Goal: Task Accomplishment & Management: Complete application form

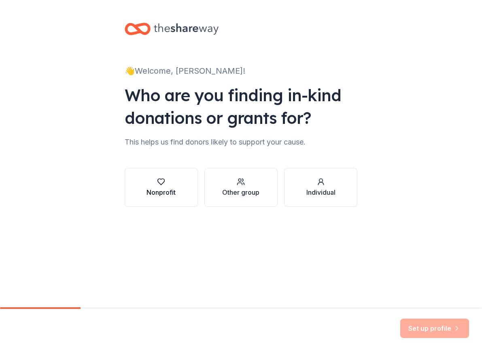
click at [164, 184] on icon "button" at bounding box center [161, 182] width 8 height 8
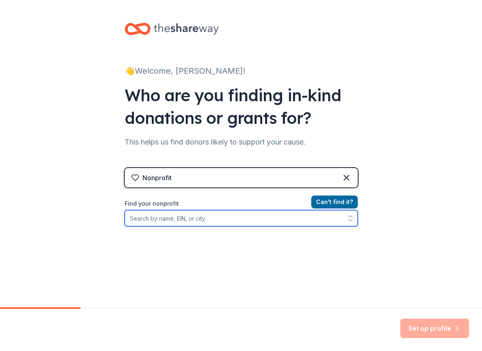
click at [231, 216] on input "Find your nonprofit" at bounding box center [241, 218] width 233 height 16
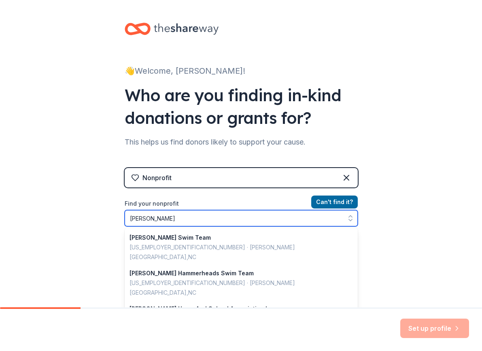
type input "Holly Glen"
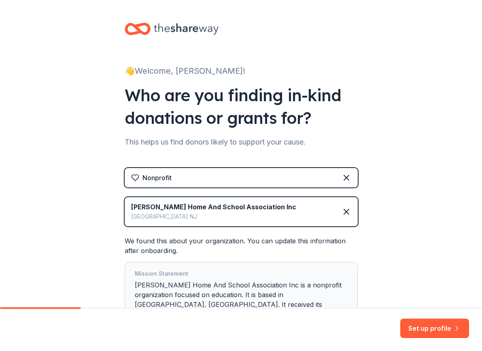
click at [377, 254] on div "👋 Welcome, Jamie! Who are you finding in-kind donations or grants for? This hel…" at bounding box center [241, 192] width 482 height 384
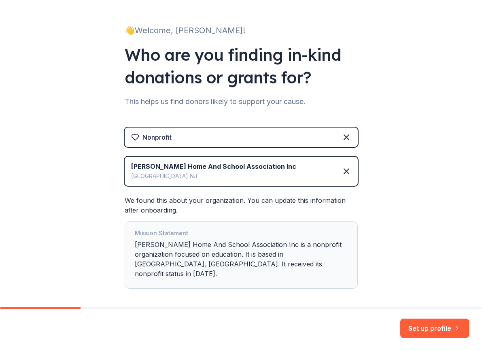
scroll to position [67, 0]
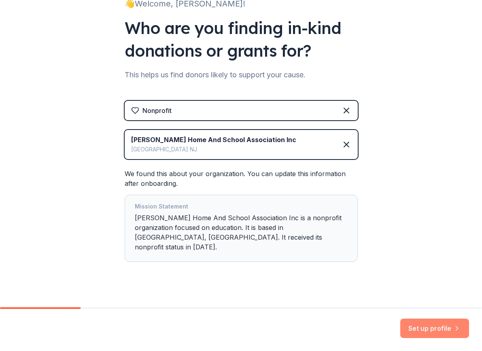
click at [425, 326] on button "Set up profile" at bounding box center [434, 328] width 69 height 19
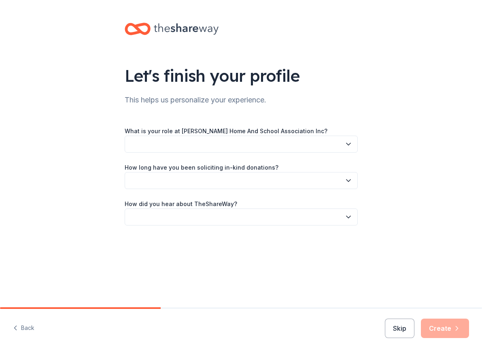
click at [217, 142] on button "button" at bounding box center [241, 144] width 233 height 17
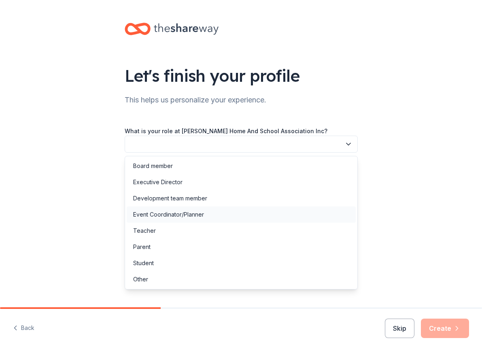
click at [164, 216] on div "Event Coordinator/Planner" at bounding box center [168, 215] width 71 height 10
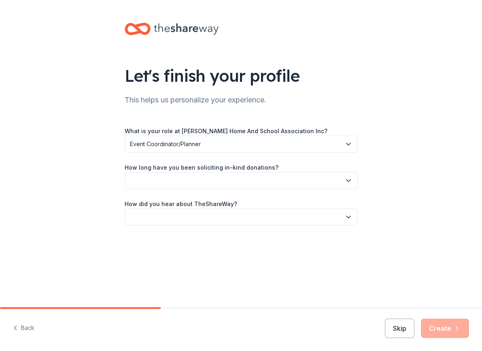
click at [180, 179] on button "button" at bounding box center [241, 180] width 233 height 17
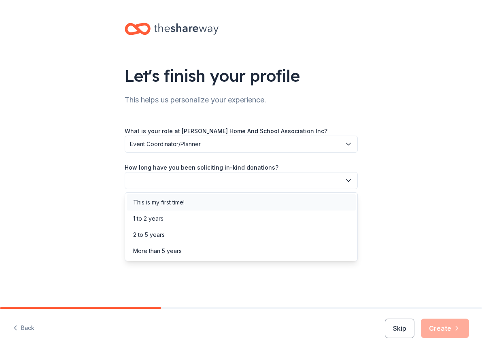
click at [182, 201] on div "This is my first time!" at bounding box center [158, 203] width 51 height 10
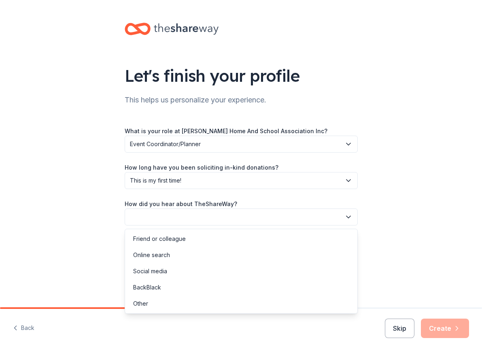
click at [183, 217] on button "button" at bounding box center [241, 216] width 233 height 17
click at [164, 255] on div "Online search" at bounding box center [151, 255] width 37 height 10
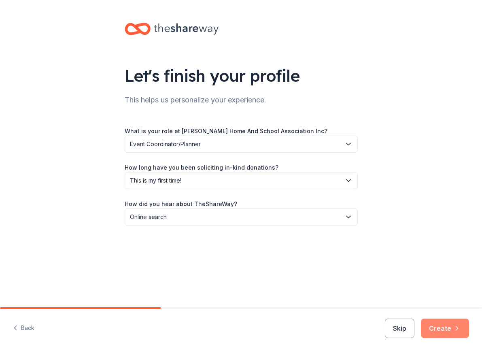
click at [444, 327] on button "Create" at bounding box center [445, 328] width 48 height 19
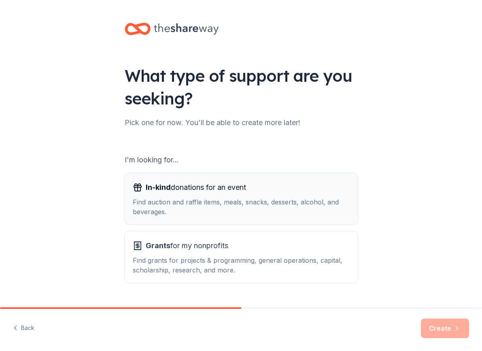
click at [238, 195] on div "In-kind donations for an event Find auction and raffle items, meals, snacks, de…" at bounding box center [241, 199] width 217 height 36
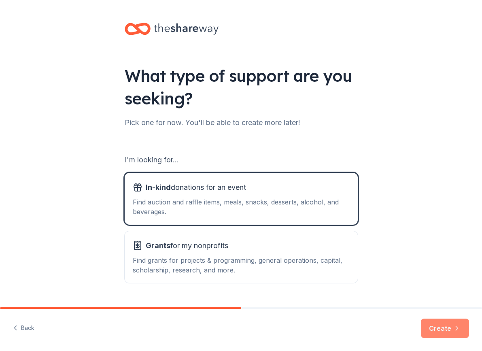
click at [440, 326] on button "Create" at bounding box center [445, 328] width 48 height 19
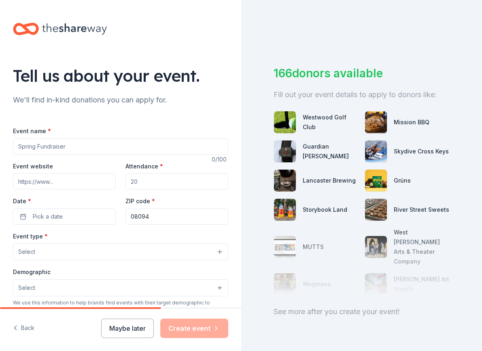
click at [35, 141] on input "Event name *" at bounding box center [120, 146] width 215 height 16
type input "Tricky Tray"
click at [149, 183] on input "Attendance *" at bounding box center [176, 181] width 103 height 16
drag, startPoint x: 149, startPoint y: 183, endPoint x: 112, endPoint y: 183, distance: 36.8
click at [112, 183] on div "Event website Attendance * Date * Pick a date ZIP code * 08094" at bounding box center [120, 193] width 215 height 64
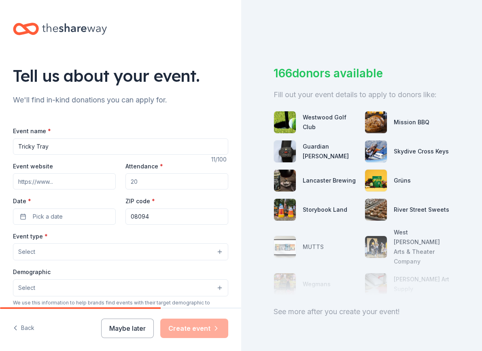
click at [163, 187] on input "Attendance *" at bounding box center [176, 181] width 103 height 16
click at [155, 176] on input "Attendance *" at bounding box center [176, 181] width 103 height 16
click at [140, 186] on input "Attendance *" at bounding box center [176, 181] width 103 height 16
type input "200"
click at [59, 180] on input "Event website" at bounding box center [64, 181] width 103 height 16
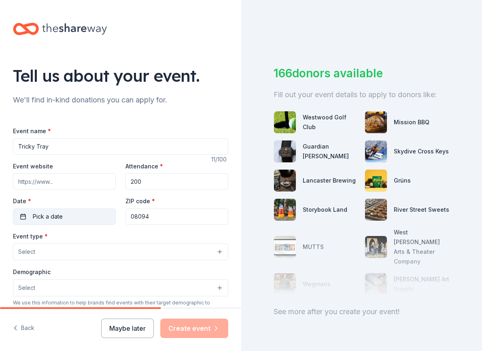
click at [67, 221] on button "Pick a date" at bounding box center [64, 216] width 103 height 16
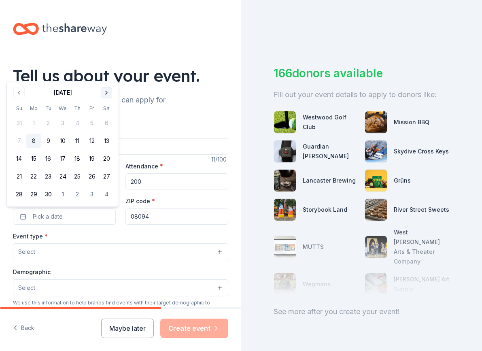
click at [106, 91] on button "Go to next month" at bounding box center [106, 92] width 11 height 11
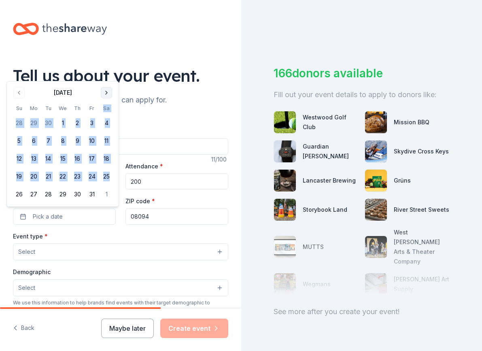
click at [106, 104] on th "Sa" at bounding box center [106, 108] width 15 height 9
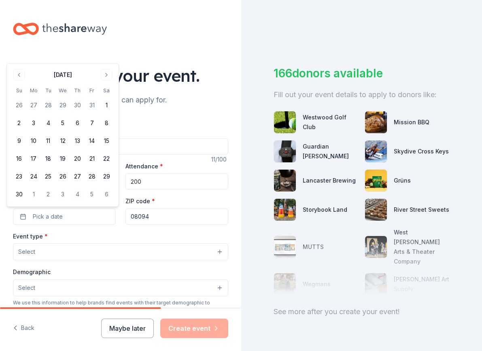
click at [90, 235] on div "Event type * Select" at bounding box center [120, 246] width 215 height 30
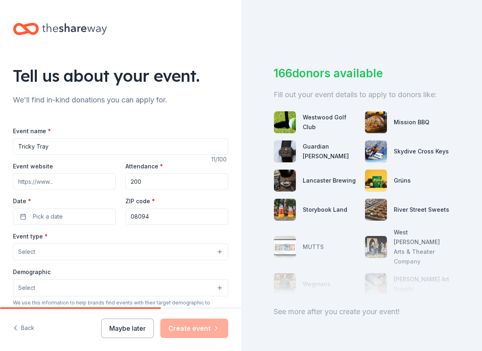
click at [97, 236] on div "Event type * Select" at bounding box center [120, 246] width 215 height 30
click at [66, 220] on button "Pick a date" at bounding box center [64, 216] width 103 height 16
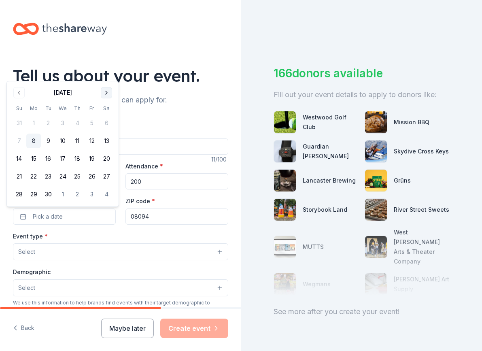
click at [104, 92] on button "Go to next month" at bounding box center [106, 92] width 11 height 11
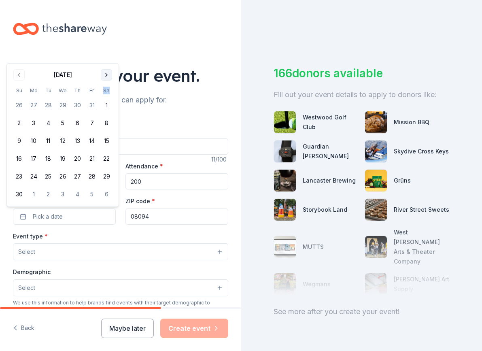
click at [104, 92] on th "Sa" at bounding box center [106, 90] width 15 height 9
drag, startPoint x: 104, startPoint y: 92, endPoint x: 105, endPoint y: 76, distance: 16.6
click at [89, 74] on div "November 2025" at bounding box center [63, 73] width 102 height 11
click at [108, 77] on button "Go to next month" at bounding box center [106, 74] width 11 height 11
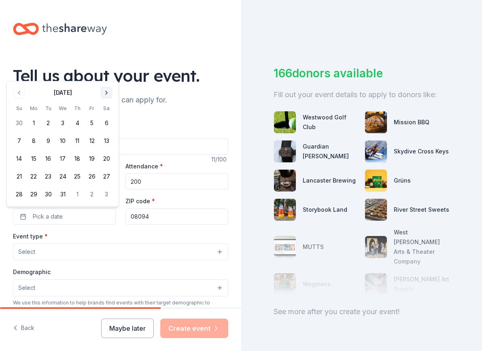
click at [107, 91] on button "Go to next month" at bounding box center [106, 92] width 11 height 11
click at [107, 96] on button "Go to next month" at bounding box center [106, 92] width 11 height 11
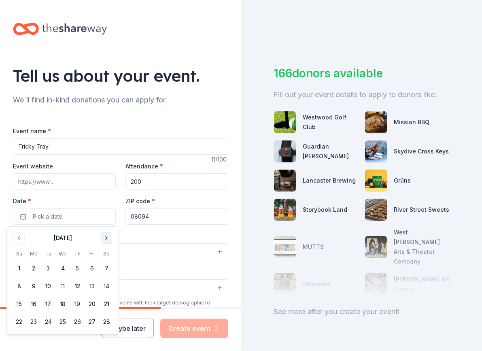
click at [108, 237] on button "Go to next month" at bounding box center [106, 237] width 11 height 11
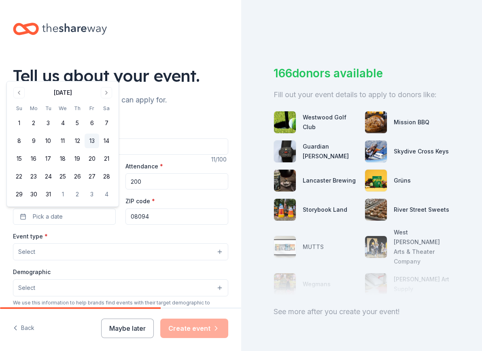
click at [91, 140] on button "13" at bounding box center [92, 141] width 15 height 15
click at [74, 234] on div "Event type * Select" at bounding box center [120, 246] width 215 height 30
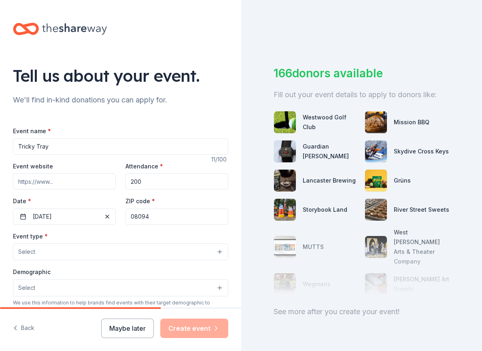
click at [72, 256] on button "Select" at bounding box center [120, 251] width 215 height 17
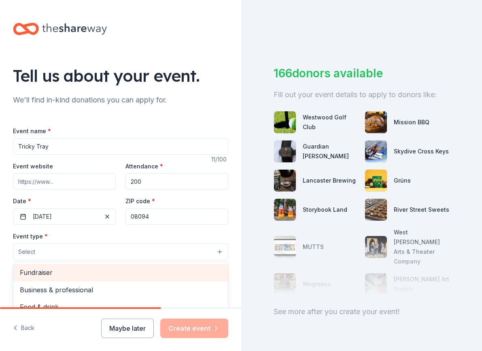
click at [50, 272] on span "Fundraiser" at bounding box center [121, 272] width 202 height 11
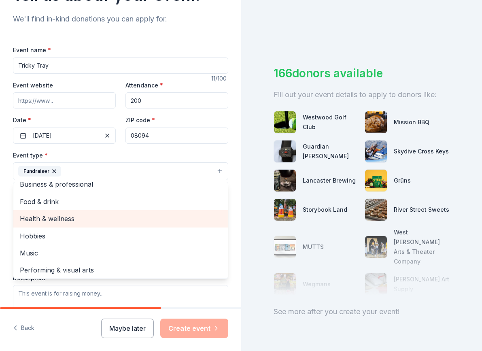
scroll to position [10, 0]
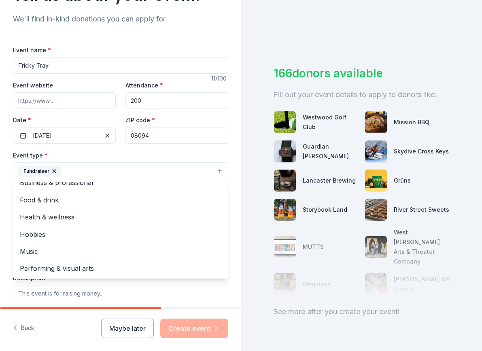
click at [196, 157] on div "Event type * Fundraiser Business & professional Food & drink Health & wellness …" at bounding box center [120, 165] width 215 height 30
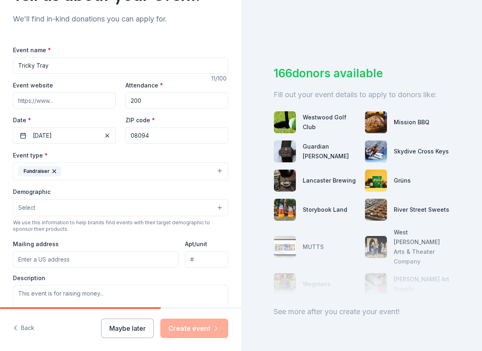
click at [98, 215] on button "Select" at bounding box center [120, 207] width 215 height 17
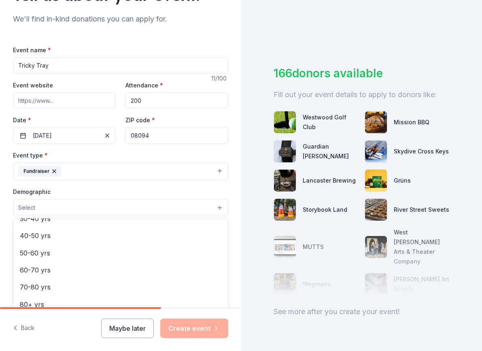
scroll to position [0, 0]
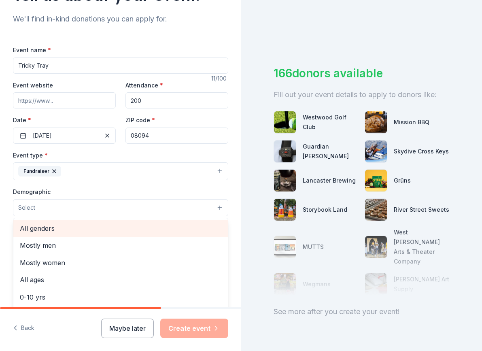
click at [70, 230] on span "All genders" at bounding box center [121, 228] width 202 height 11
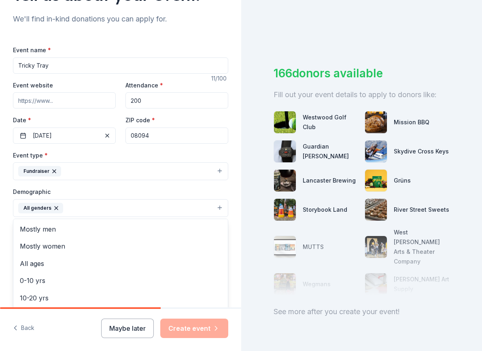
click at [133, 189] on div "Demographic All genders Mostly men Mostly women All ages 0-10 yrs 10-20 yrs 20-…" at bounding box center [120, 202] width 215 height 30
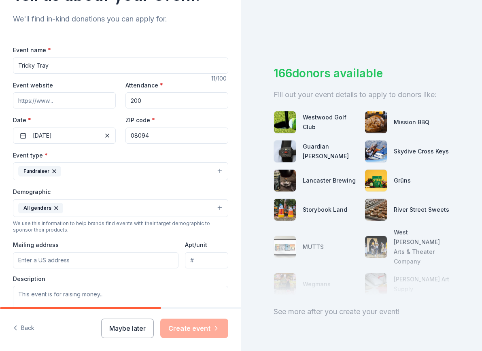
click at [206, 206] on button "All genders" at bounding box center [120, 208] width 215 height 18
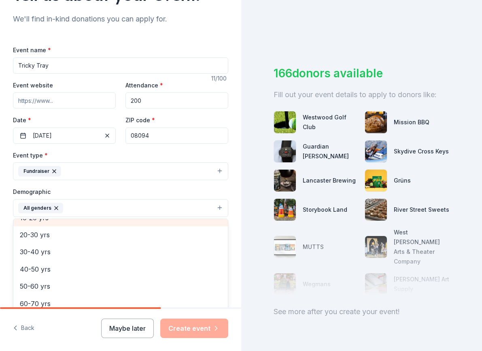
scroll to position [81, 0]
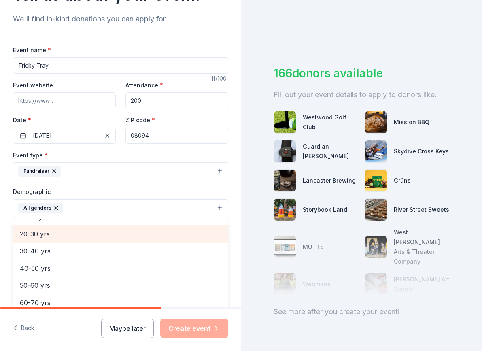
click at [66, 236] on span "20-30 yrs" at bounding box center [121, 234] width 202 height 11
click at [46, 236] on span "30-40 yrs" at bounding box center [121, 234] width 202 height 11
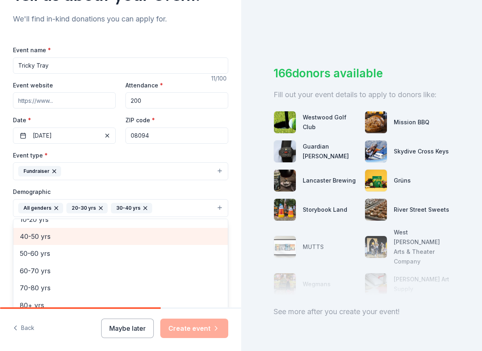
scroll to position [79, 0]
click at [45, 238] on span "40-50 yrs" at bounding box center [121, 236] width 202 height 11
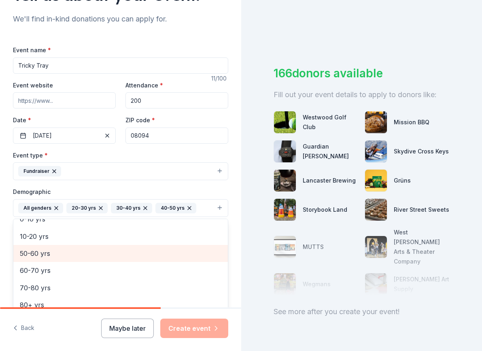
click at [40, 255] on span "50-60 yrs" at bounding box center [121, 253] width 202 height 11
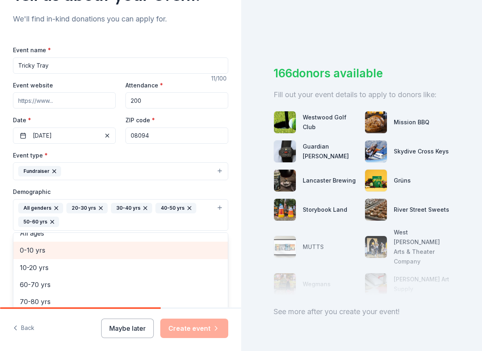
scroll to position [44, 0]
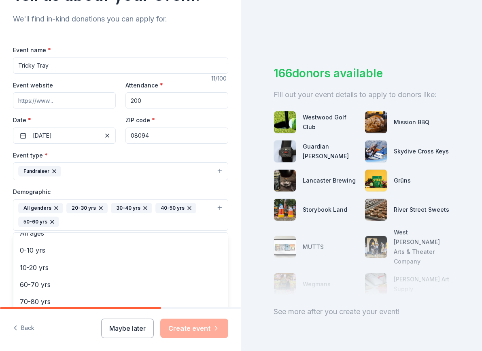
click at [201, 188] on div "Demographic All genders 20-30 yrs 30-40 yrs 40-50 yrs 50-60 yrs Mostly men Most…" at bounding box center [120, 209] width 215 height 44
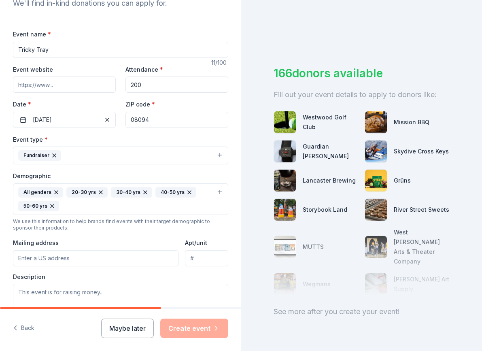
scroll to position [121, 0]
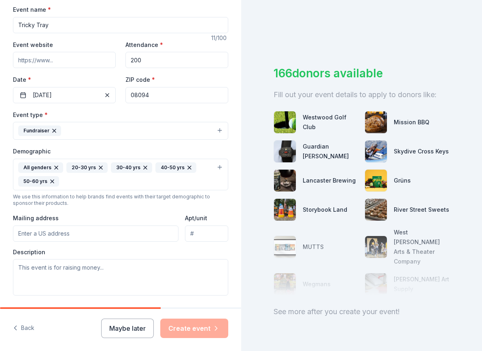
click at [50, 236] on input "Mailing address" at bounding box center [96, 233] width 166 height 16
type input "900 N. Main St."
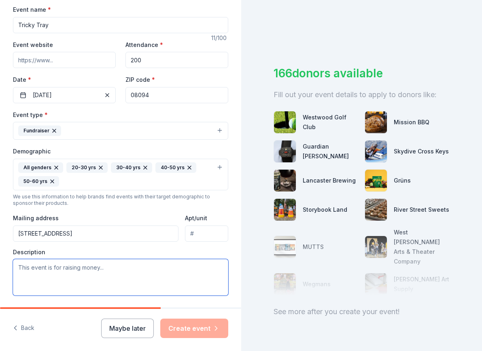
click at [129, 278] on textarea at bounding box center [120, 277] width 215 height 36
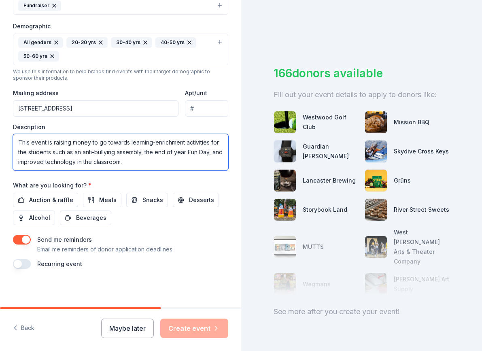
scroll to position [247, 0]
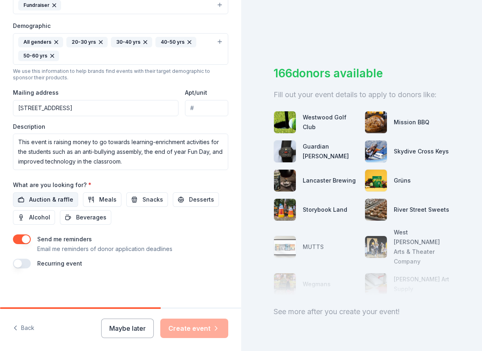
click at [61, 199] on span "Auction & raffle" at bounding box center [51, 200] width 44 height 10
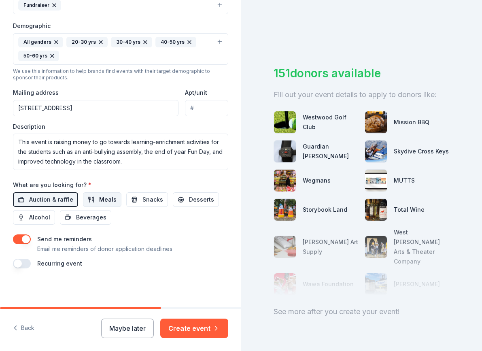
click at [108, 198] on span "Meals" at bounding box center [107, 200] width 17 height 10
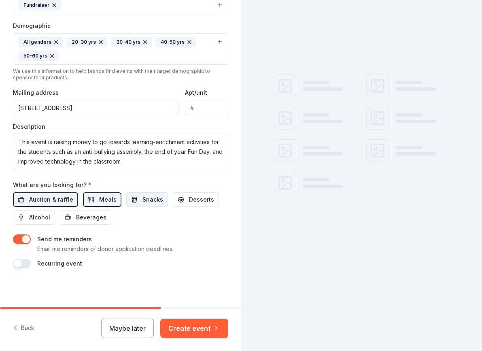
click at [145, 199] on span "Snacks" at bounding box center [152, 200] width 21 height 10
click at [191, 200] on span "Desserts" at bounding box center [201, 200] width 25 height 10
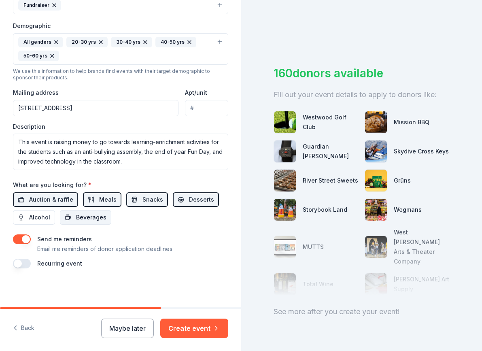
click at [89, 217] on span "Beverages" at bounding box center [91, 218] width 30 height 10
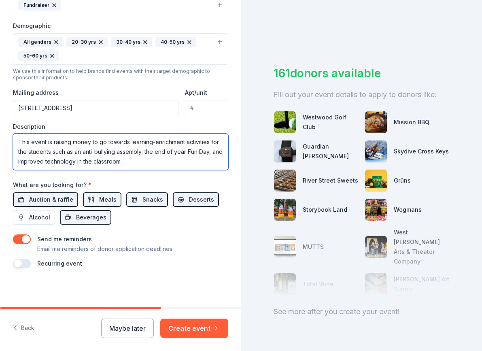
click at [156, 163] on textarea "This event is raising money to go towards learning-enrichment activities for th…" at bounding box center [120, 152] width 215 height 36
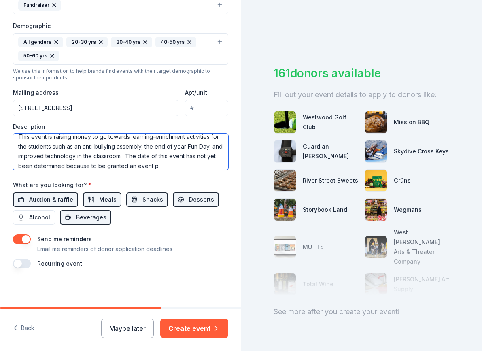
scroll to position [15, 0]
click at [164, 166] on textarea "This event is raising money to go towards learning-enrichment activities for th…" at bounding box center [120, 152] width 215 height 36
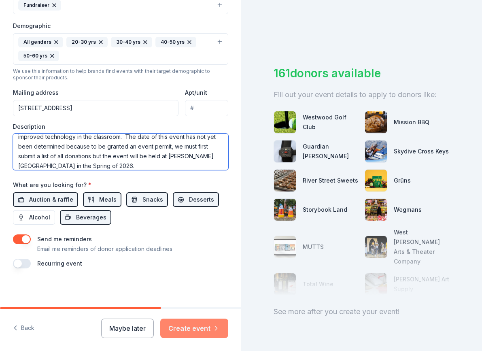
type textarea "This event is raising money to go towards learning-enrichment activities for th…"
click at [193, 324] on button "Create event" at bounding box center [194, 328] width 68 height 19
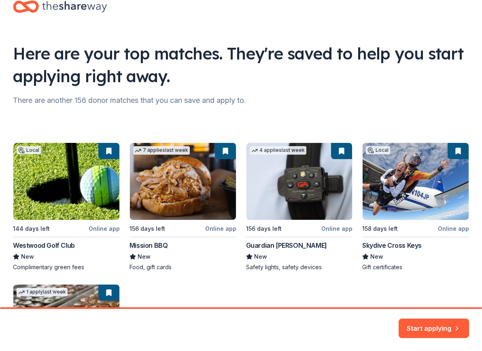
scroll to position [5, 0]
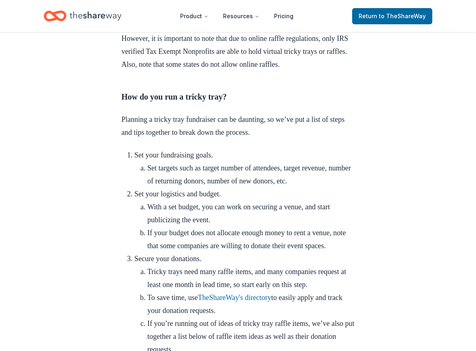
scroll to position [1052, 0]
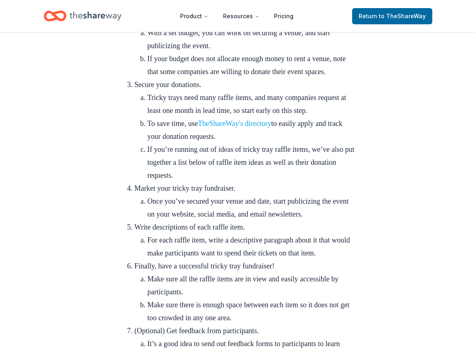
click at [247, 128] on link "TheShareWay's directory" at bounding box center [234, 123] width 73 height 8
